Goal: Book appointment/travel/reservation

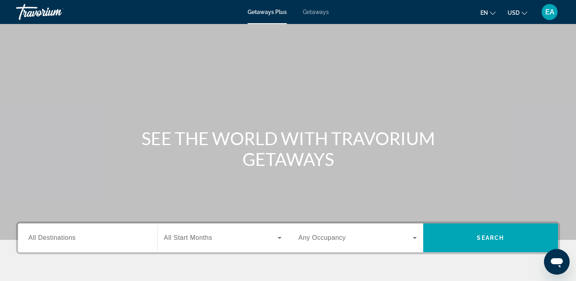
click at [70, 234] on input "Destination All Destinations" at bounding box center [87, 239] width 118 height 10
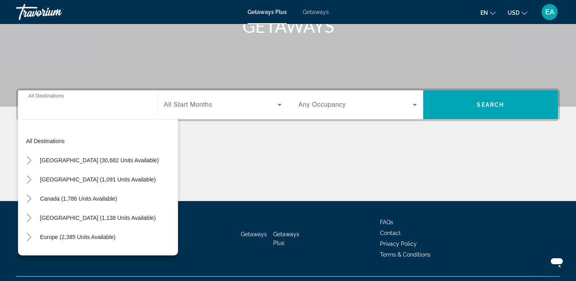
scroll to position [151, 0]
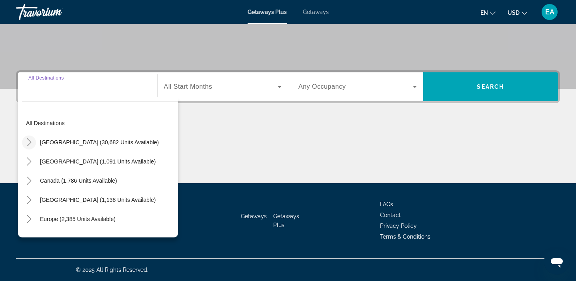
click at [32, 146] on mat-icon "Toggle United States (30,682 units available)" at bounding box center [29, 143] width 14 height 14
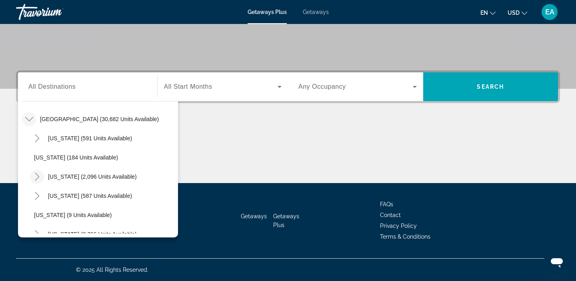
click at [41, 176] on icon "Toggle California (2,096 units available)" at bounding box center [37, 177] width 8 height 8
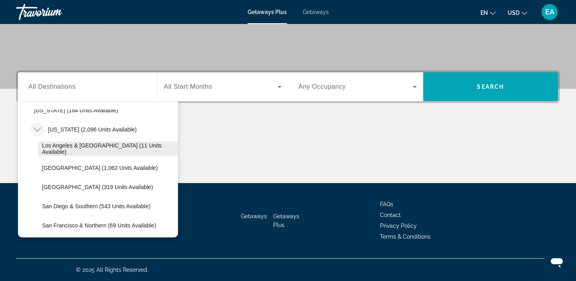
scroll to position [107, 0]
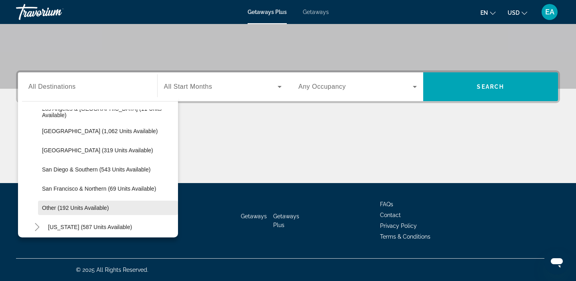
click at [51, 206] on span "Other (192 units available)" at bounding box center [75, 208] width 67 height 6
type input "**********"
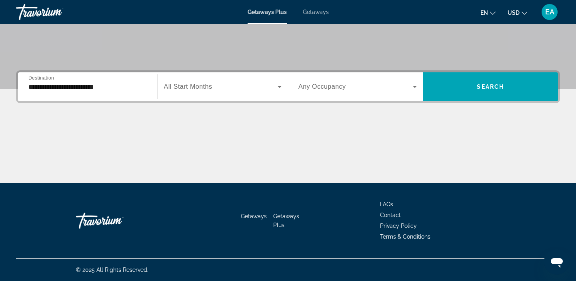
click at [319, 13] on span "Getaways" at bounding box center [316, 12] width 26 height 6
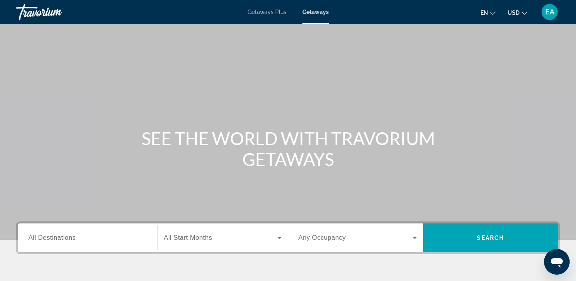
click at [38, 238] on span "All Destinations" at bounding box center [51, 237] width 47 height 7
click at [38, 238] on input "Destination All Destinations" at bounding box center [87, 239] width 118 height 10
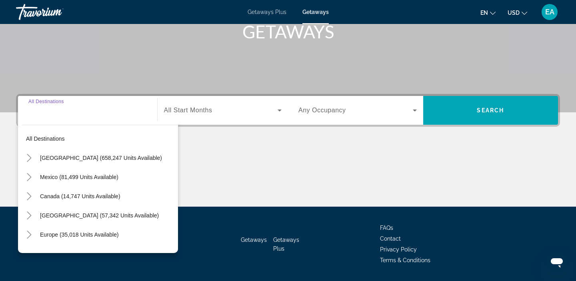
scroll to position [151, 0]
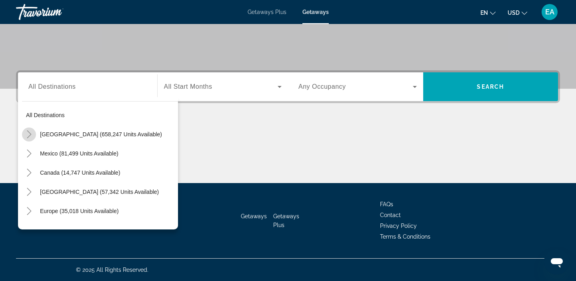
click at [33, 135] on mat-icon "Toggle United States (658,247 units available)" at bounding box center [29, 135] width 14 height 14
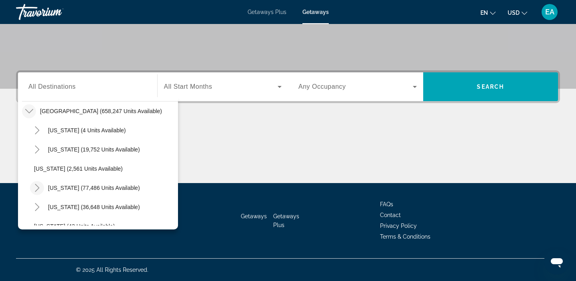
click at [39, 188] on icon "Toggle California (77,486 units available)" at bounding box center [37, 188] width 4 height 8
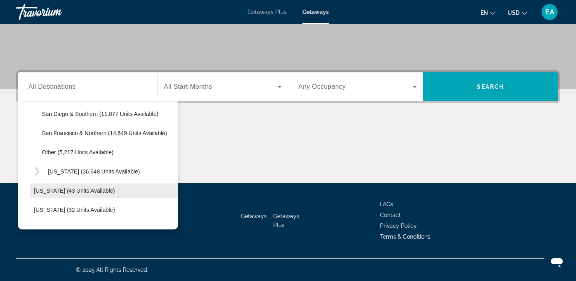
scroll to position [175, 0]
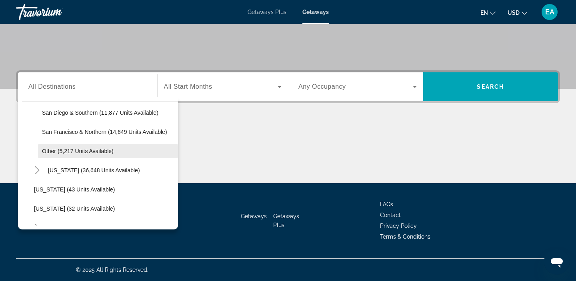
click at [45, 154] on span "Search widget" at bounding box center [108, 151] width 140 height 19
type input "**********"
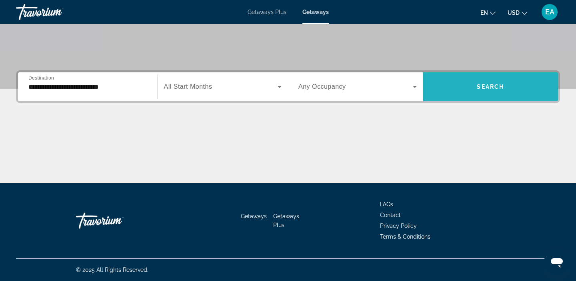
click at [460, 85] on span "Search widget" at bounding box center [490, 86] width 135 height 19
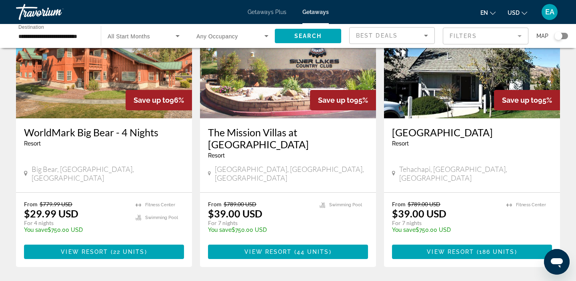
scroll to position [368, 0]
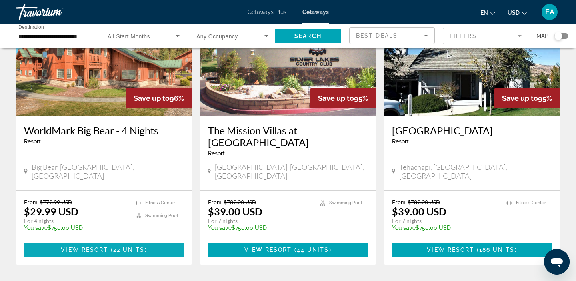
click at [145, 247] on span "( 22 units )" at bounding box center [127, 250] width 39 height 6
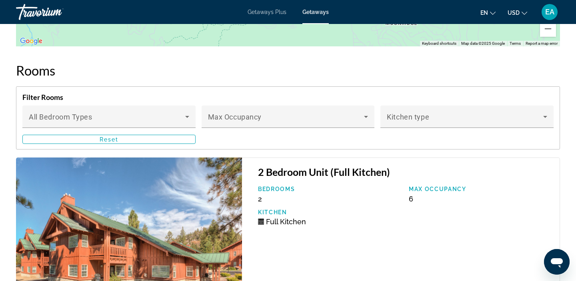
scroll to position [1336, 0]
